Goal: Check status: Check status

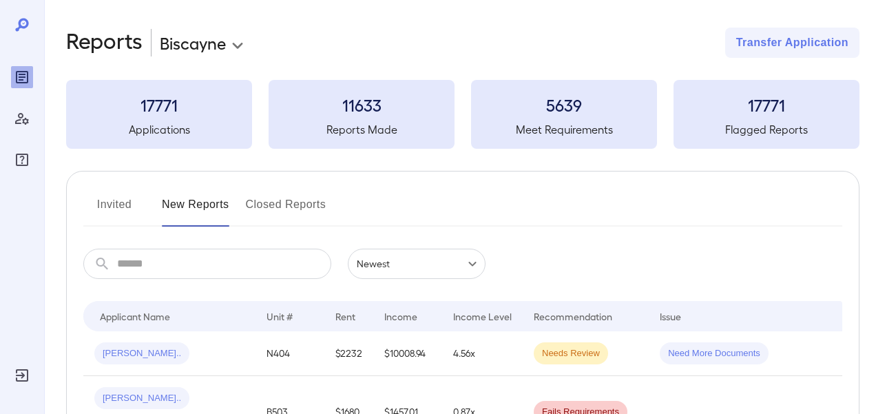
click at [236, 45] on body "**********" at bounding box center [438, 207] width 876 height 414
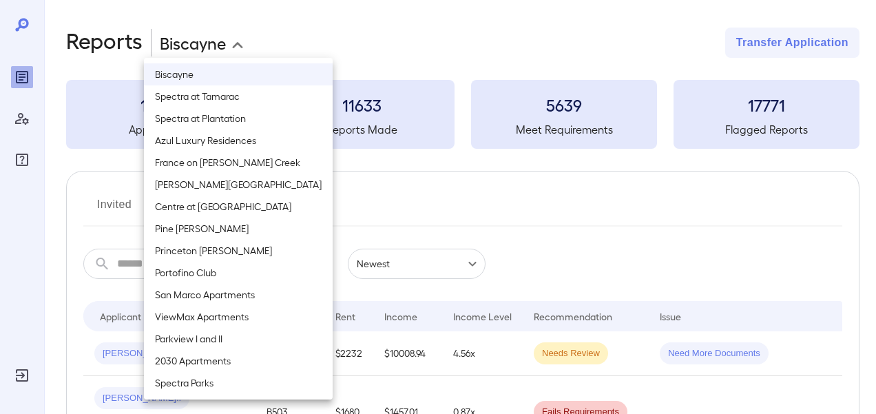
click at [304, 32] on div at bounding box center [438, 207] width 876 height 414
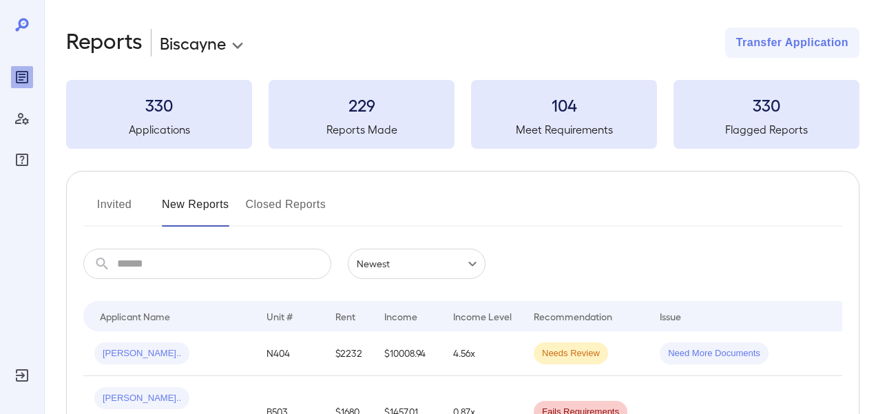
click at [237, 45] on body "**********" at bounding box center [438, 207] width 876 height 414
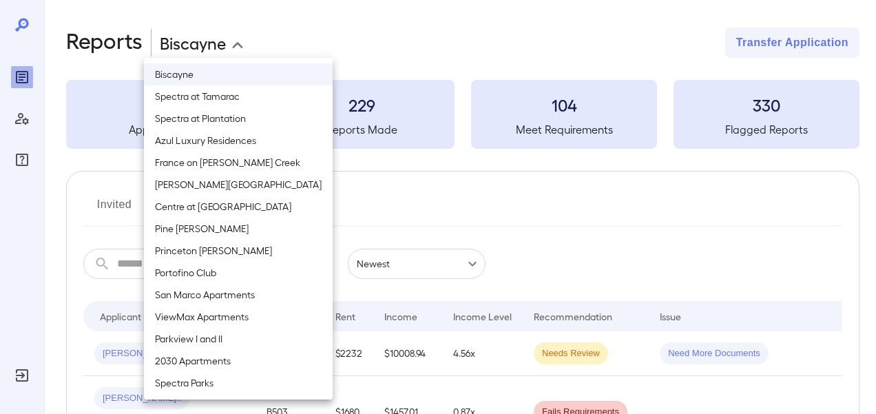
click at [337, 31] on div at bounding box center [438, 207] width 876 height 414
